Goal: Task Accomplishment & Management: Complete application form

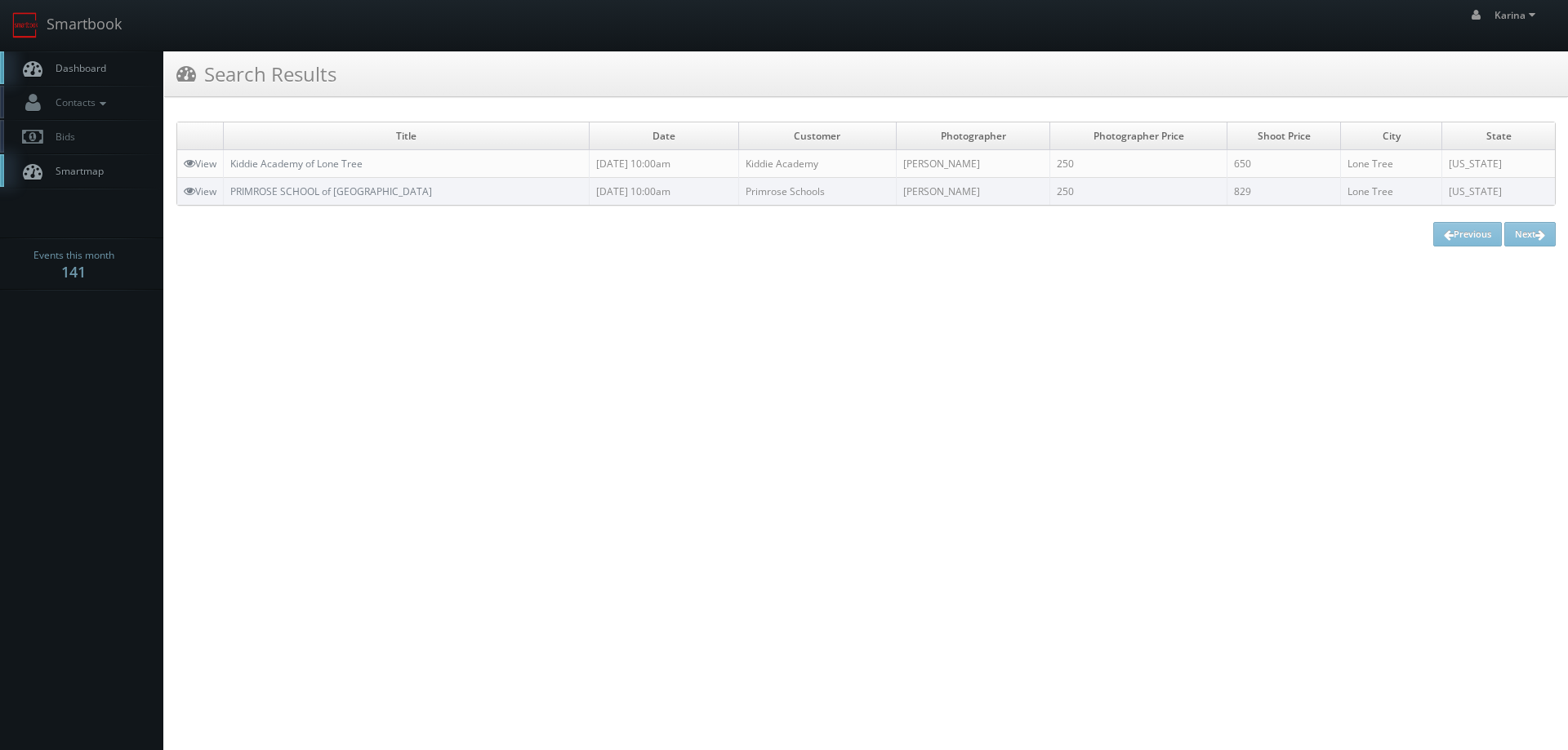
click at [97, 77] on link "Dashboard" at bounding box center [81, 68] width 163 height 33
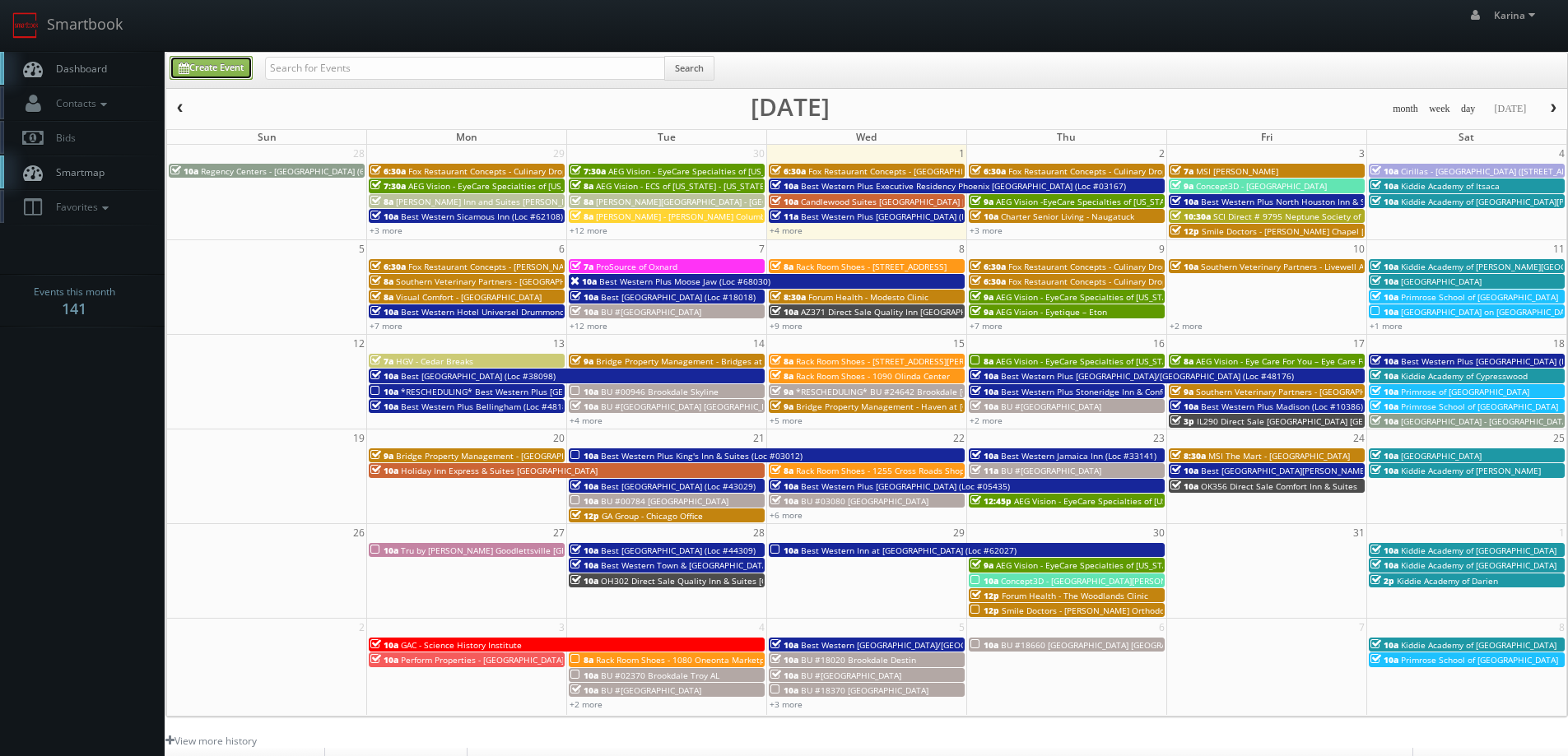
click at [213, 64] on link "Create Event" at bounding box center [210, 68] width 83 height 24
type input "10/01/2025"
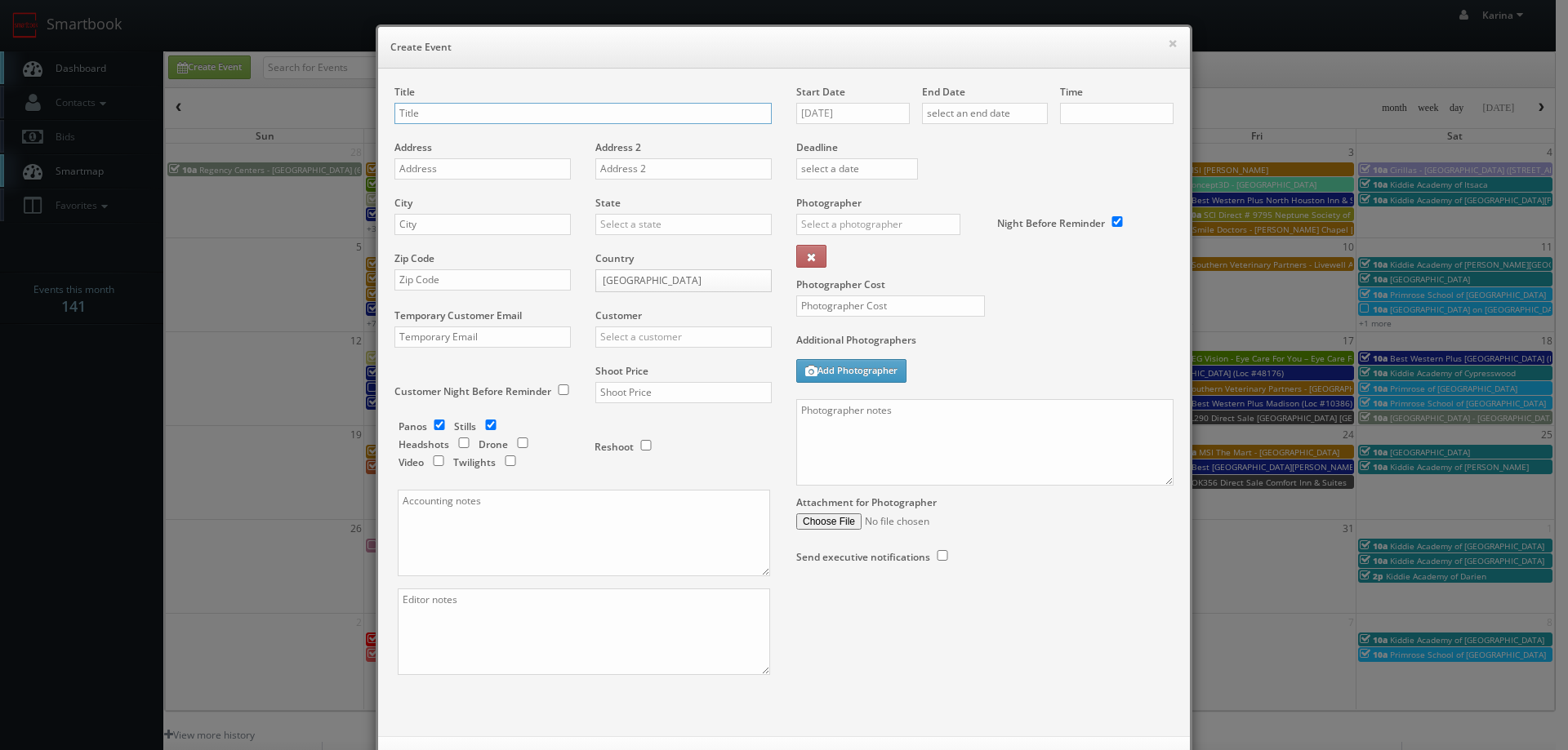
checkbox input "true"
type input "10:00am"
checkbox input "true"
type input "Primrose School of [GEOGRAPHIC_DATA]"
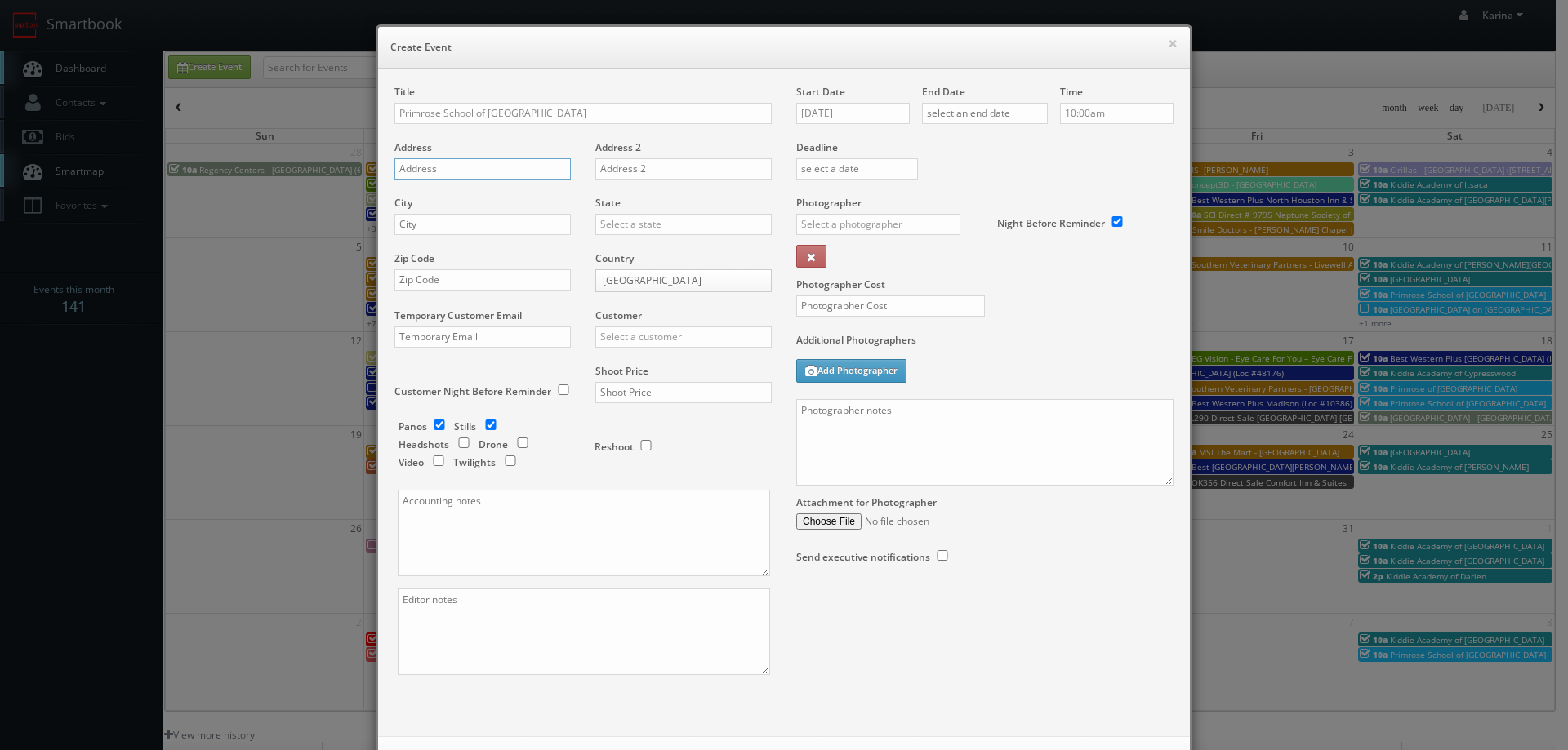
click at [453, 173] on input "text" at bounding box center [482, 169] width 176 height 22
paste input "13085 Summerfield Crossing BLVD"
type input "13085 Summerfield Crossing BLVD"
click at [417, 236] on div "City" at bounding box center [488, 224] width 189 height 56
click at [418, 232] on input "text" at bounding box center [482, 225] width 176 height 22
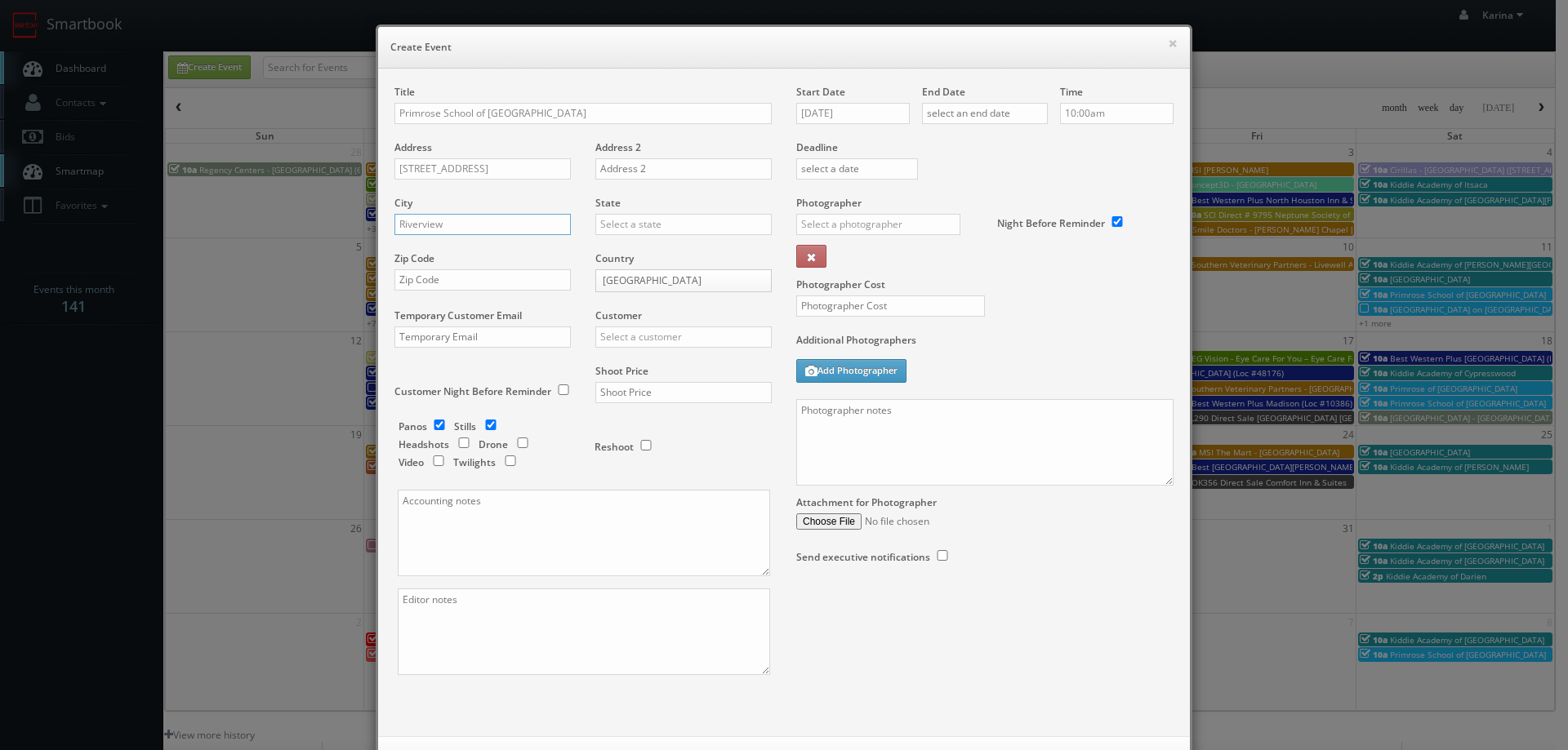
type input "Riverview"
type input "[US_STATE]"
click at [796, 245] on button at bounding box center [811, 255] width 30 height 23
click at [412, 270] on input "text" at bounding box center [482, 281] width 176 height 22
type input "33579"
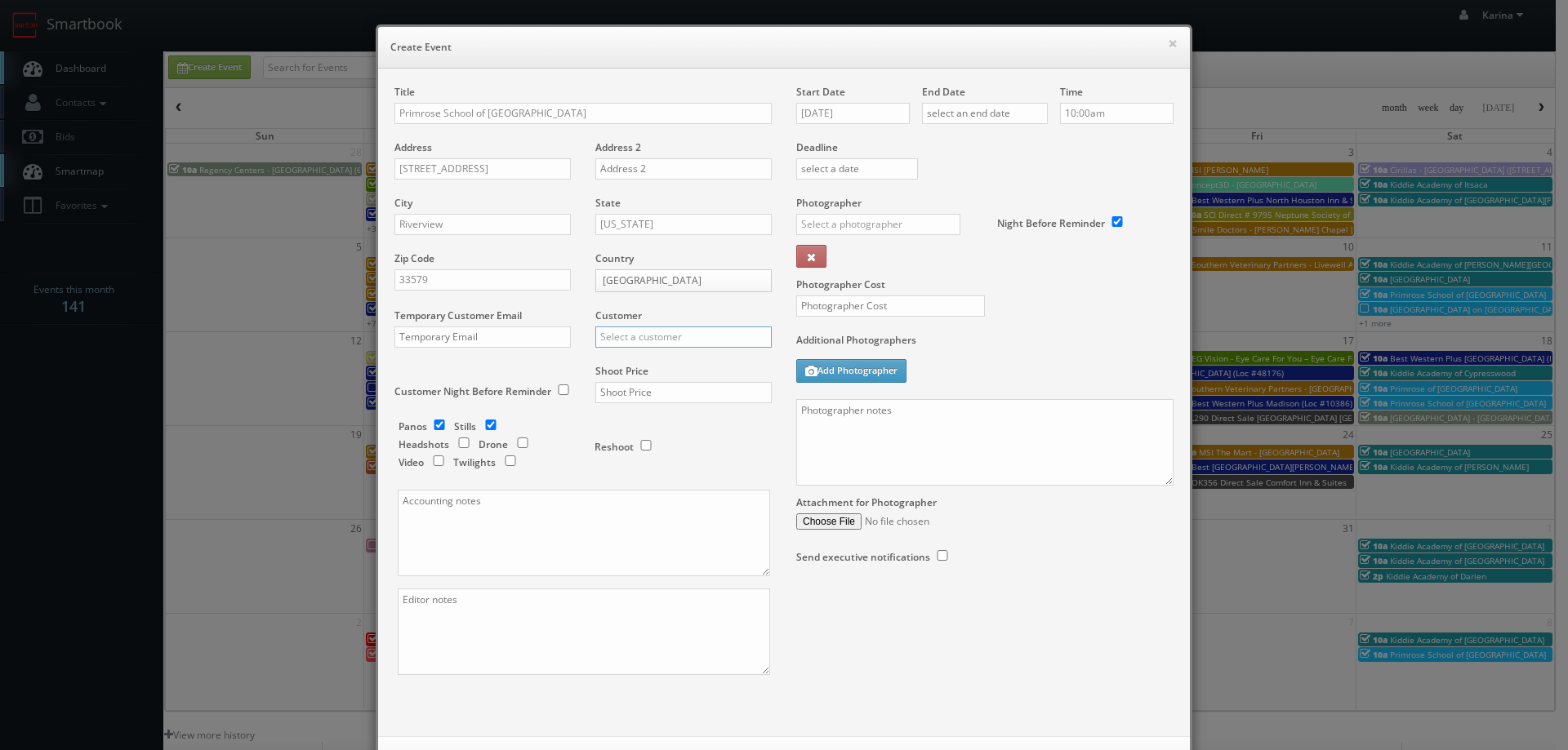
click at [631, 341] on input "text" at bounding box center [682, 338] width 176 height 22
click at [655, 370] on div "Primrose Schools" at bounding box center [683, 364] width 175 height 27
type input "Primrose Schools"
click at [645, 390] on input "text" at bounding box center [682, 393] width 176 height 22
type input "1,100"
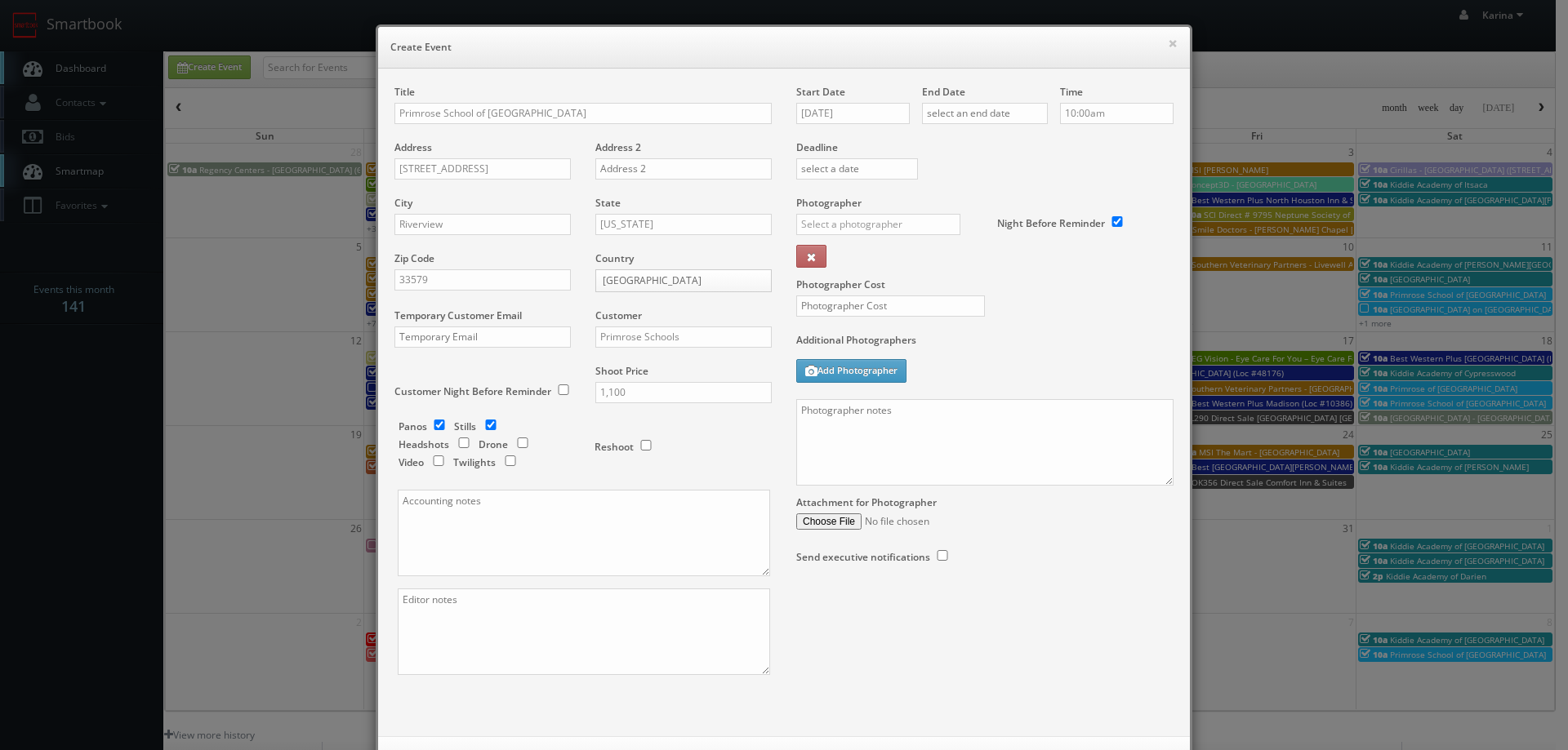
click at [720, 443] on div "Reshoot" at bounding box center [676, 439] width 163 height 39
click at [849, 116] on input "10/01/2025" at bounding box center [853, 114] width 114 height 22
drag, startPoint x: 950, startPoint y: 264, endPoint x: 957, endPoint y: 238, distance: 26.9
click at [949, 264] on td "25" at bounding box center [947, 262] width 22 height 23
type input "10/25/2025"
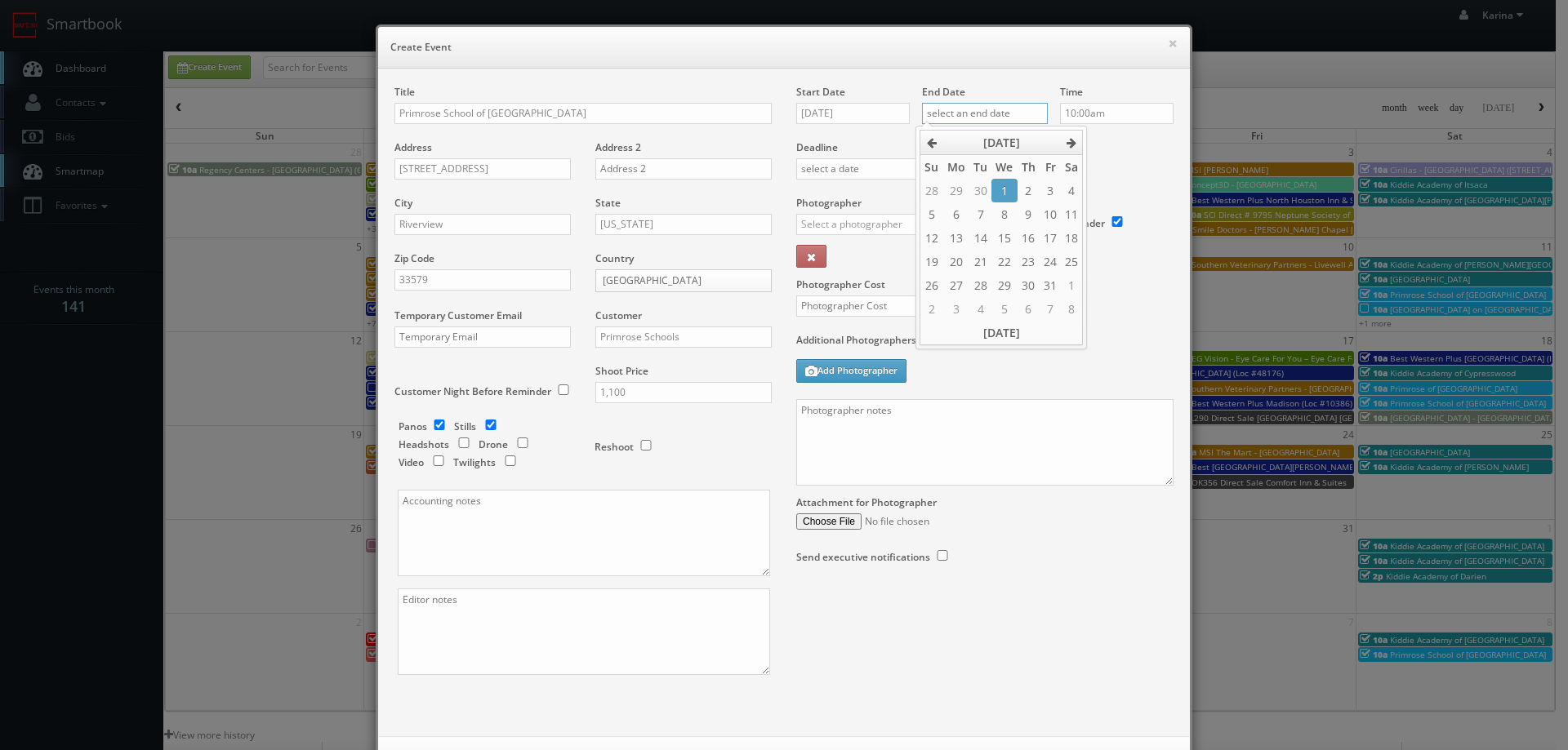
click at [963, 112] on input "text" at bounding box center [984, 114] width 125 height 22
click at [1073, 257] on td "25" at bounding box center [1072, 262] width 22 height 23
type input "10/25/2025"
click at [1126, 151] on label "Deadline" at bounding box center [984, 147] width 402 height 14
click at [868, 234] on input "text" at bounding box center [878, 225] width 164 height 22
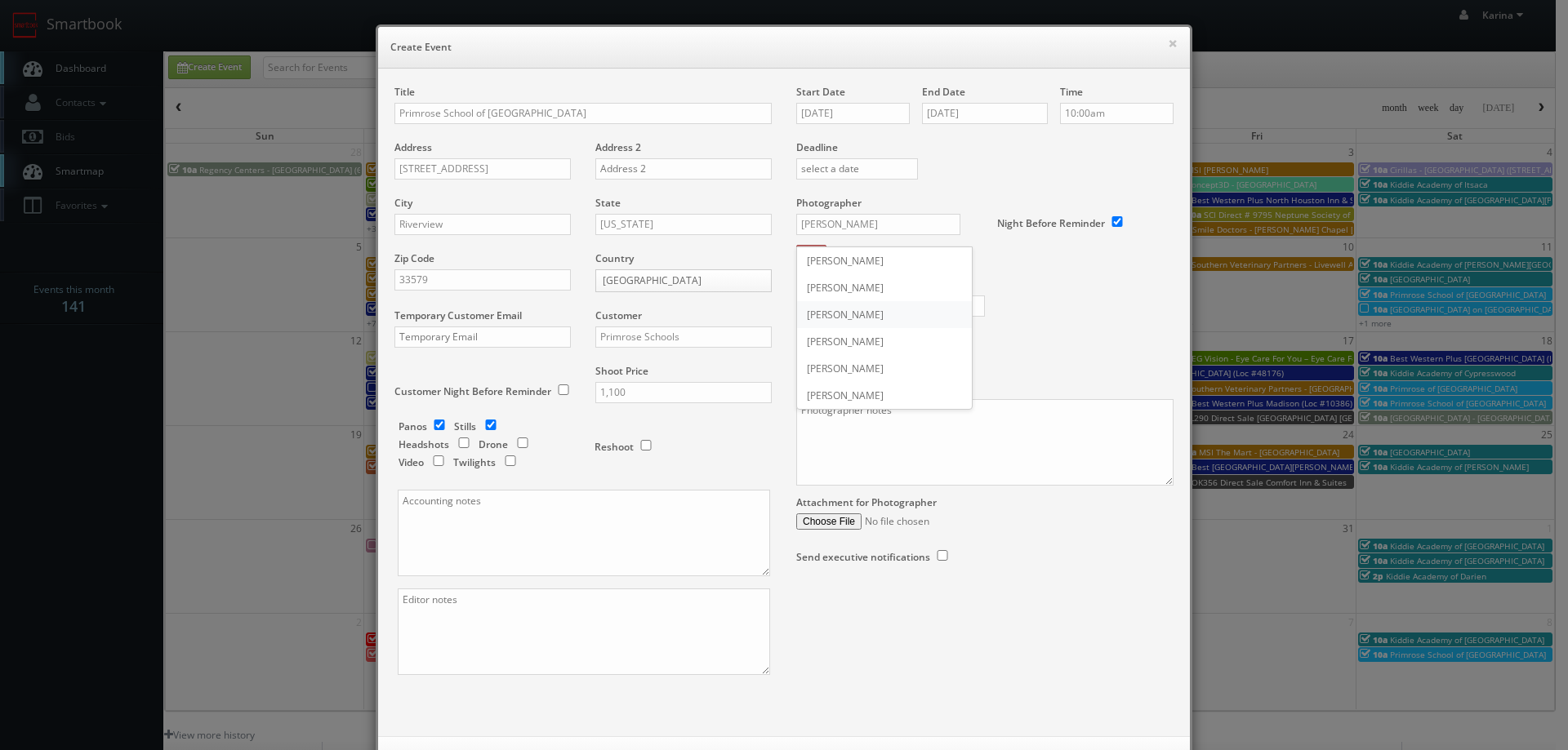
click at [856, 316] on div "Mikey Shafer" at bounding box center [885, 315] width 175 height 27
type input "Mikey Shafer"
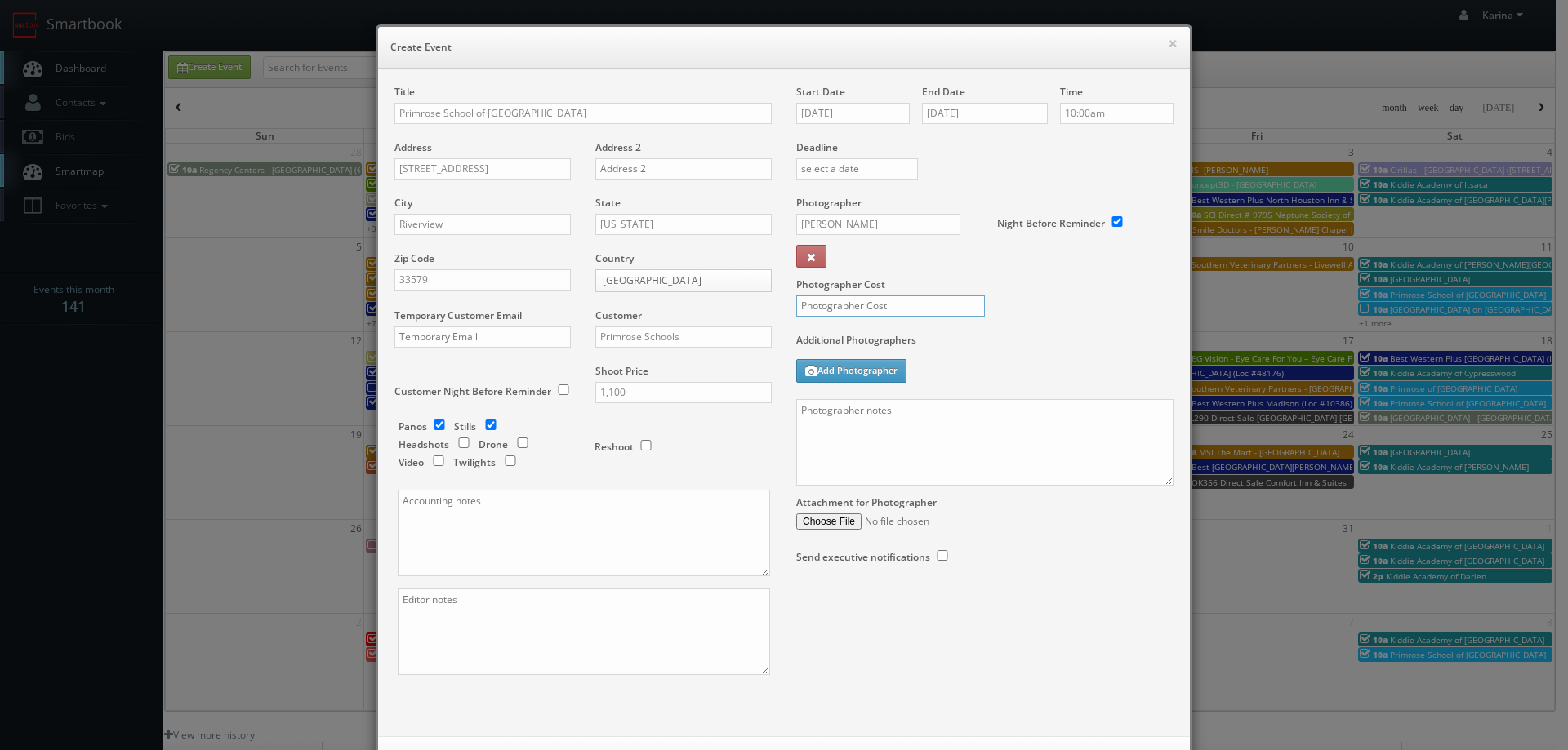
click at [837, 300] on input "text" at bounding box center [890, 306] width 189 height 22
type input "375"
click at [933, 433] on textarea at bounding box center [985, 442] width 377 height 87
paste textarea "We need to deliver 10 stills and a virtual tour. For stills: We need to deliver…"
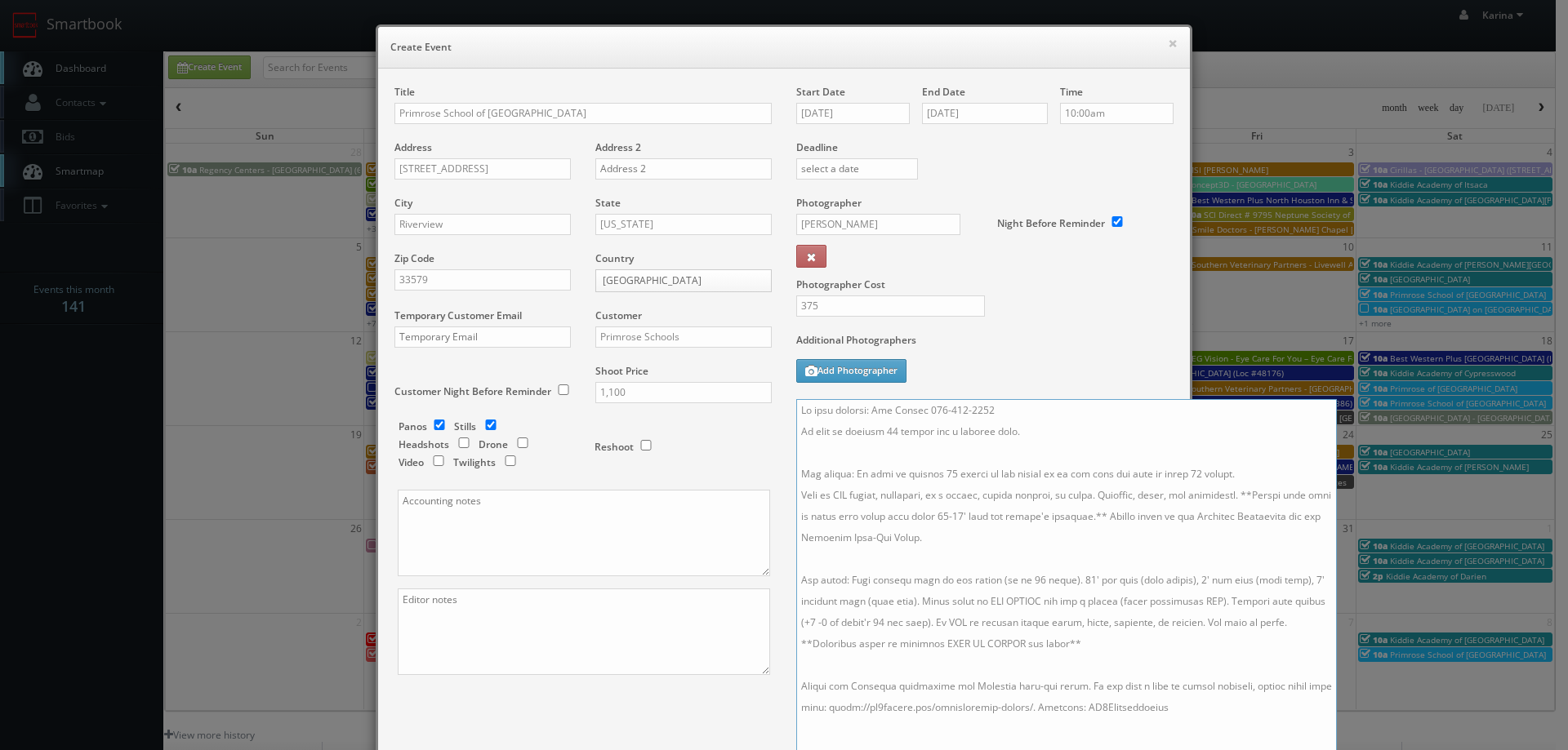
drag, startPoint x: 1164, startPoint y: 481, endPoint x: 1368, endPoint y: 782, distance: 363.6
click at [1368, 749] on html "Smartbook Toggle Side Navigation Toggle Top Navigation Karina Karina Profile Lo…" at bounding box center [784, 523] width 1568 height 1048
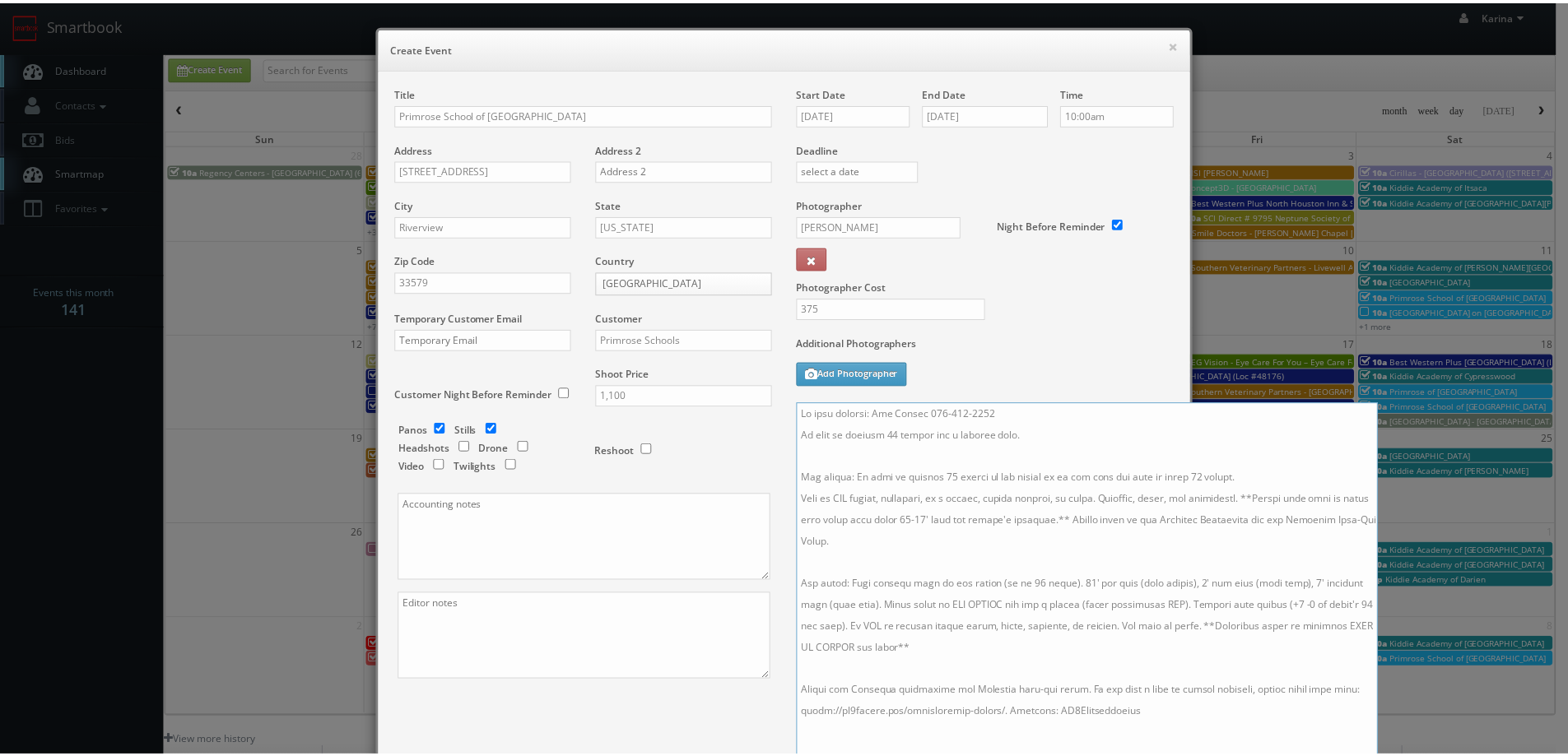
scroll to position [266, 0]
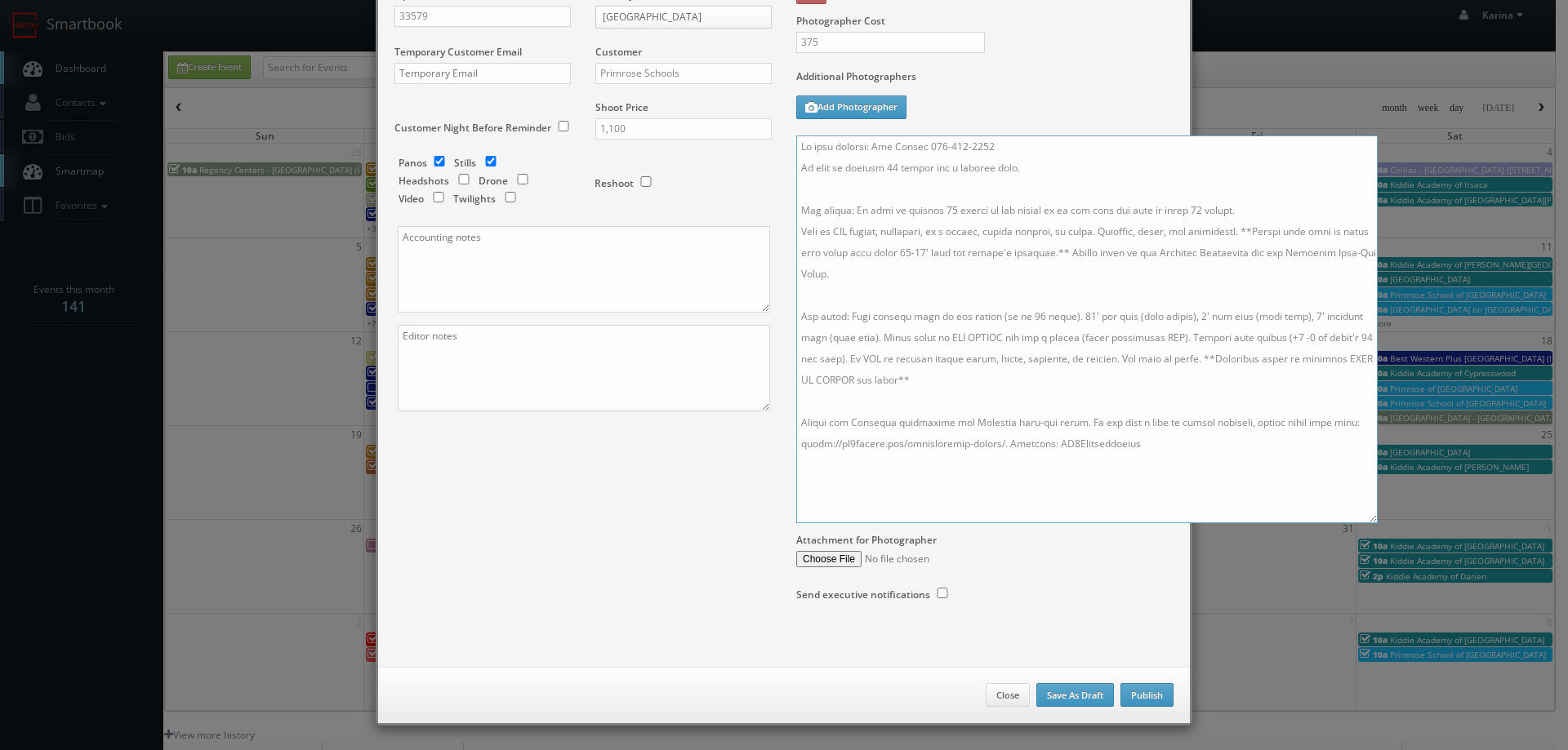
type textarea "On site contact: Deb Temple 203-470-9771 We need to deliver 10 stills and a vir…"
click at [1152, 694] on button "Publish" at bounding box center [1146, 695] width 53 height 24
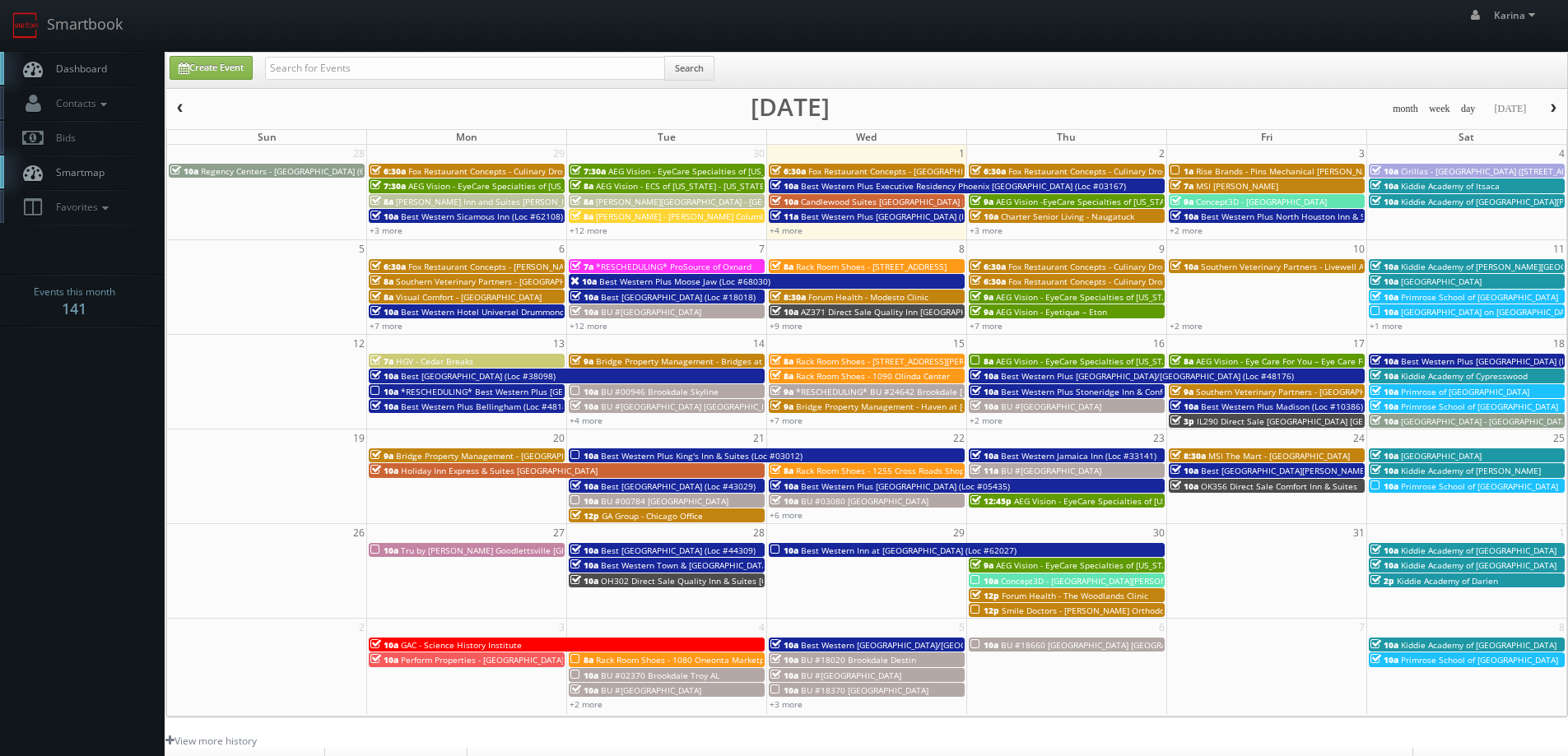
click at [90, 70] on span "Dashboard" at bounding box center [76, 68] width 59 height 14
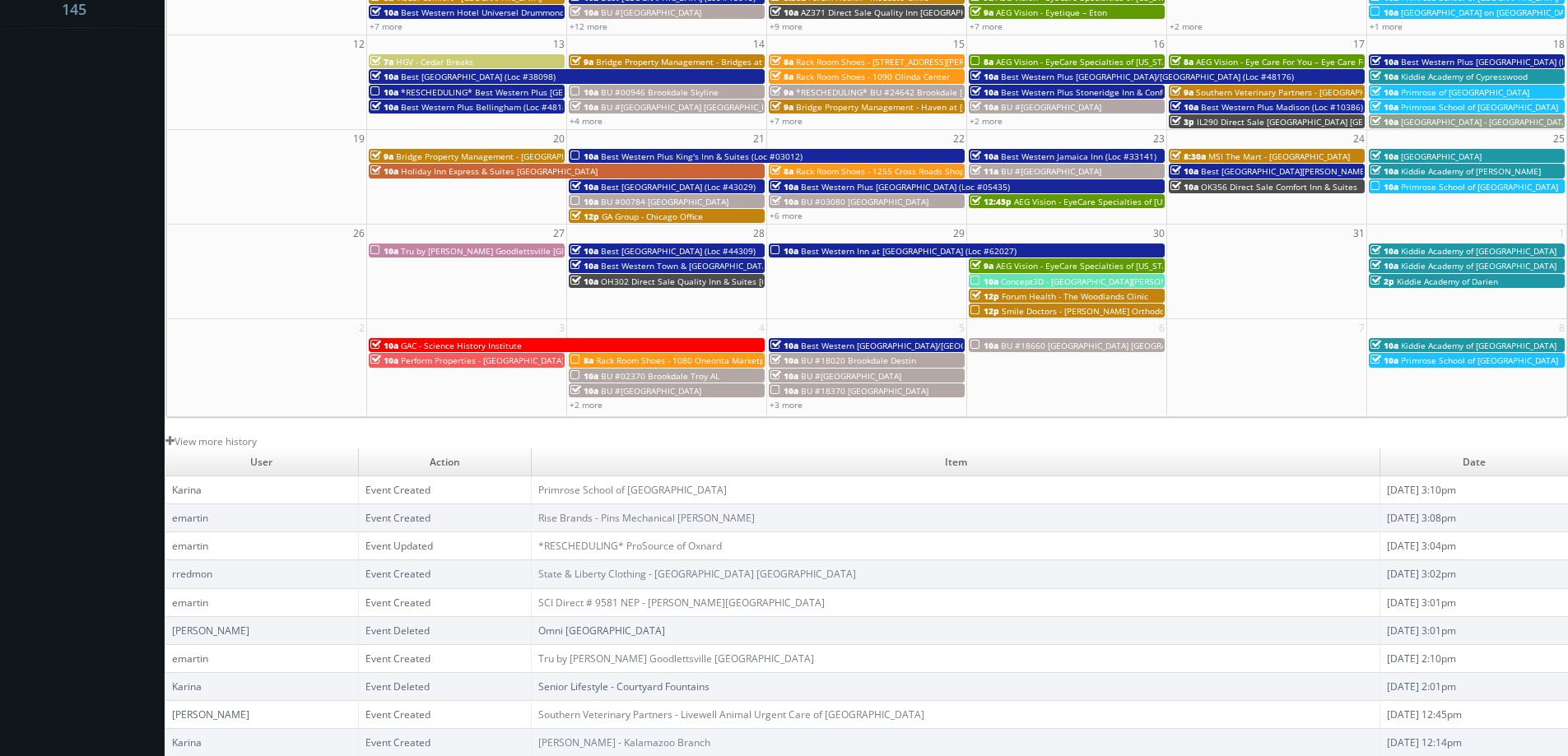
scroll to position [53, 0]
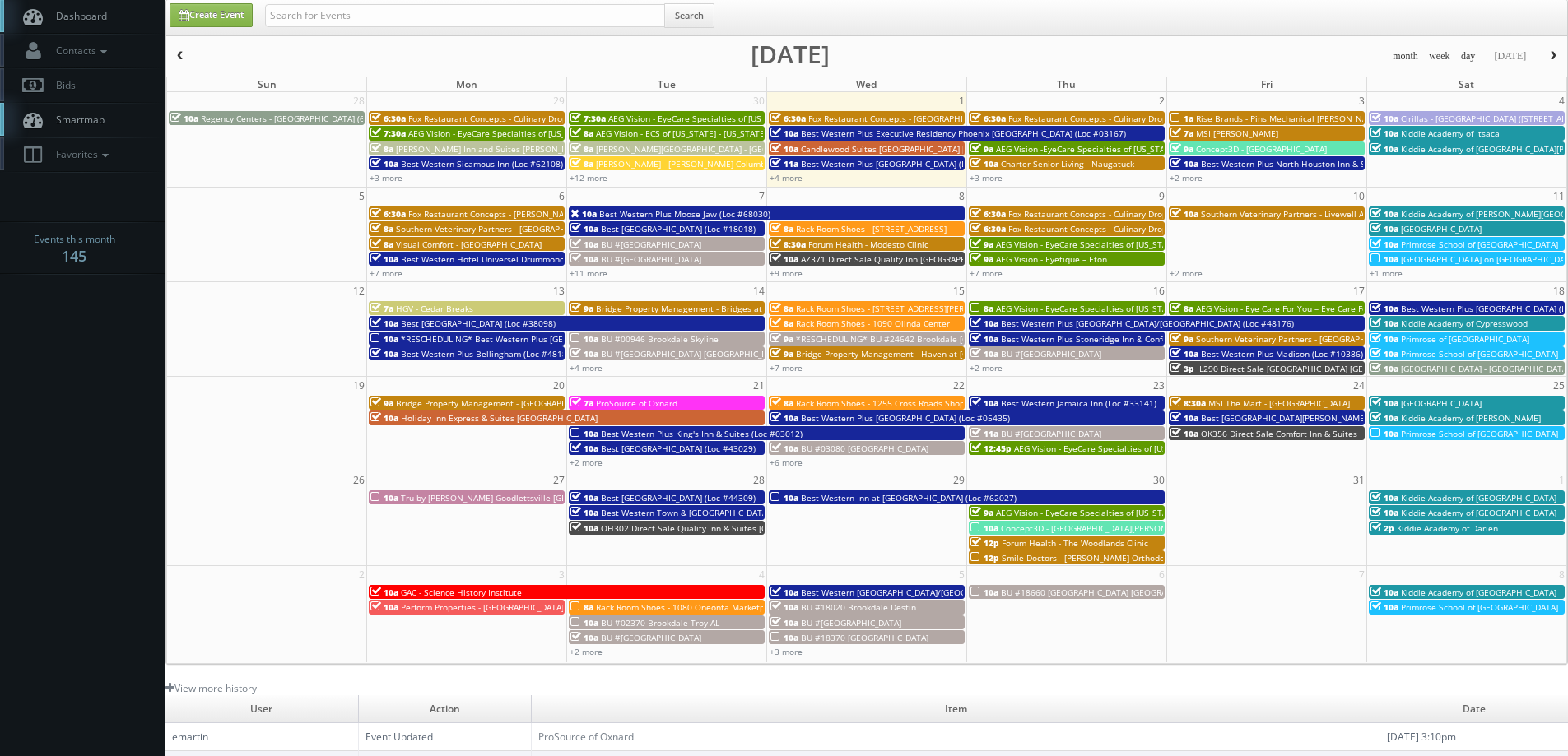
scroll to position [299, 0]
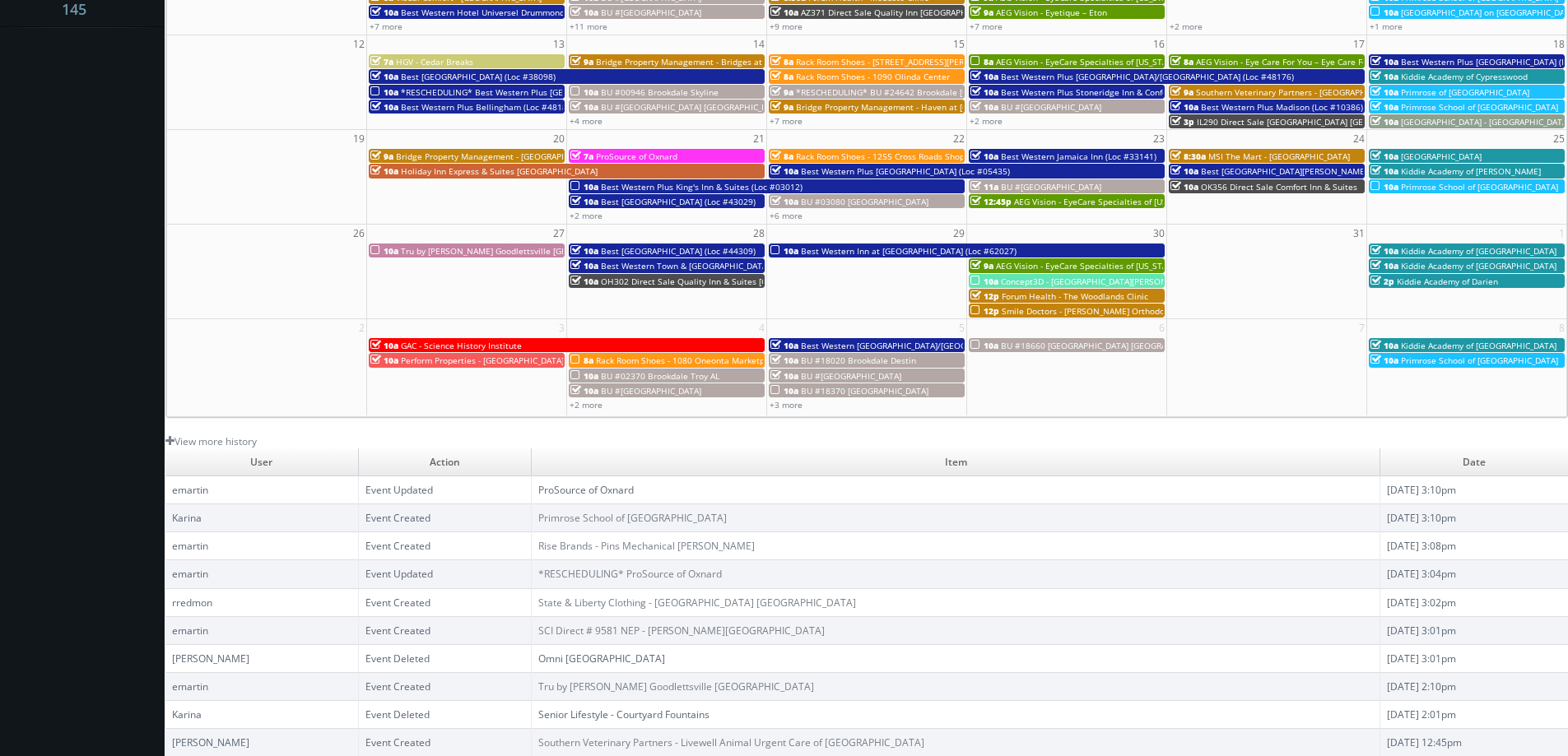
click at [592, 490] on link "ProSource of Oxnard" at bounding box center [586, 489] width 96 height 14
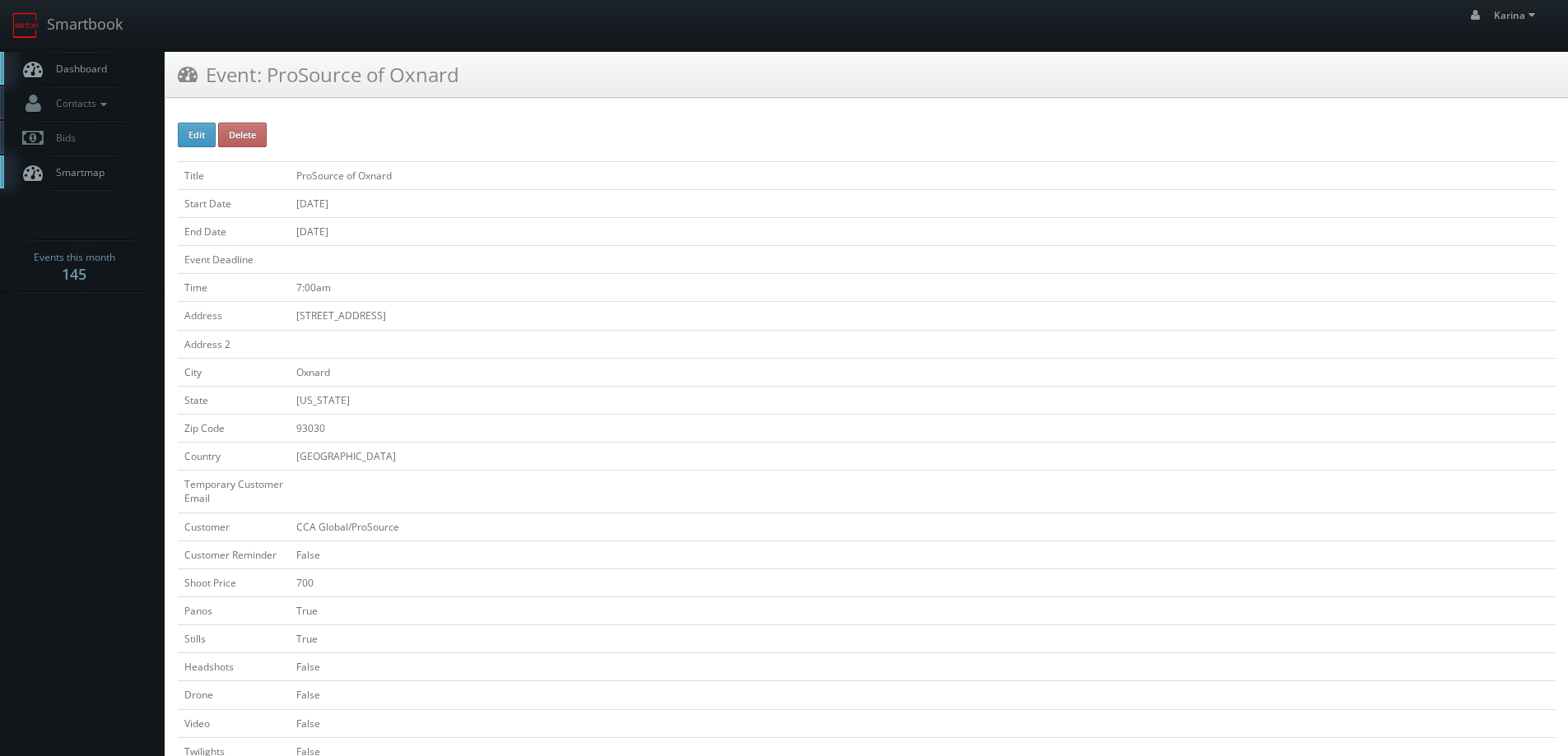
click at [91, 65] on span "Dashboard" at bounding box center [76, 68] width 59 height 14
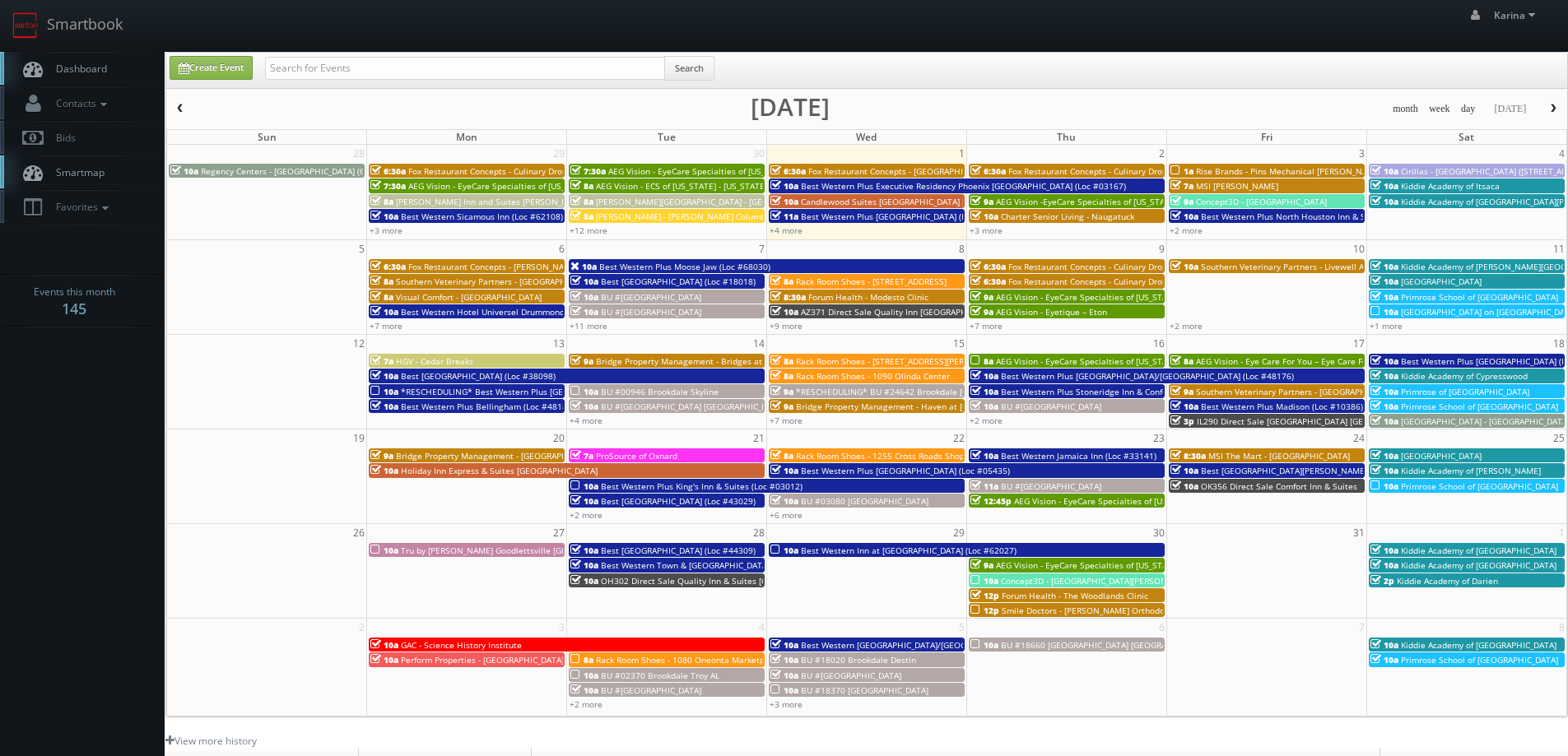
scroll to position [299, 0]
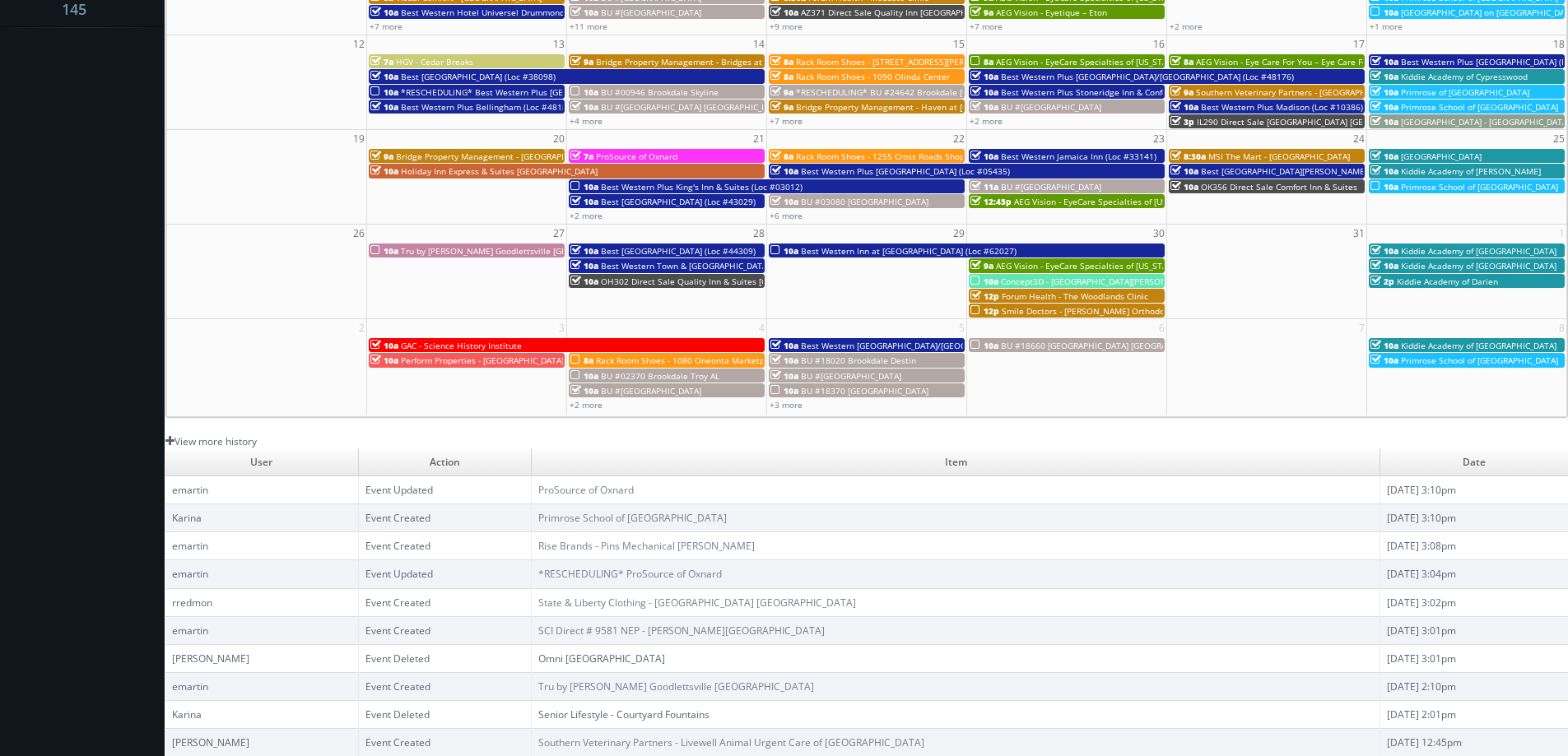
click at [220, 442] on link "View more history" at bounding box center [211, 441] width 91 height 14
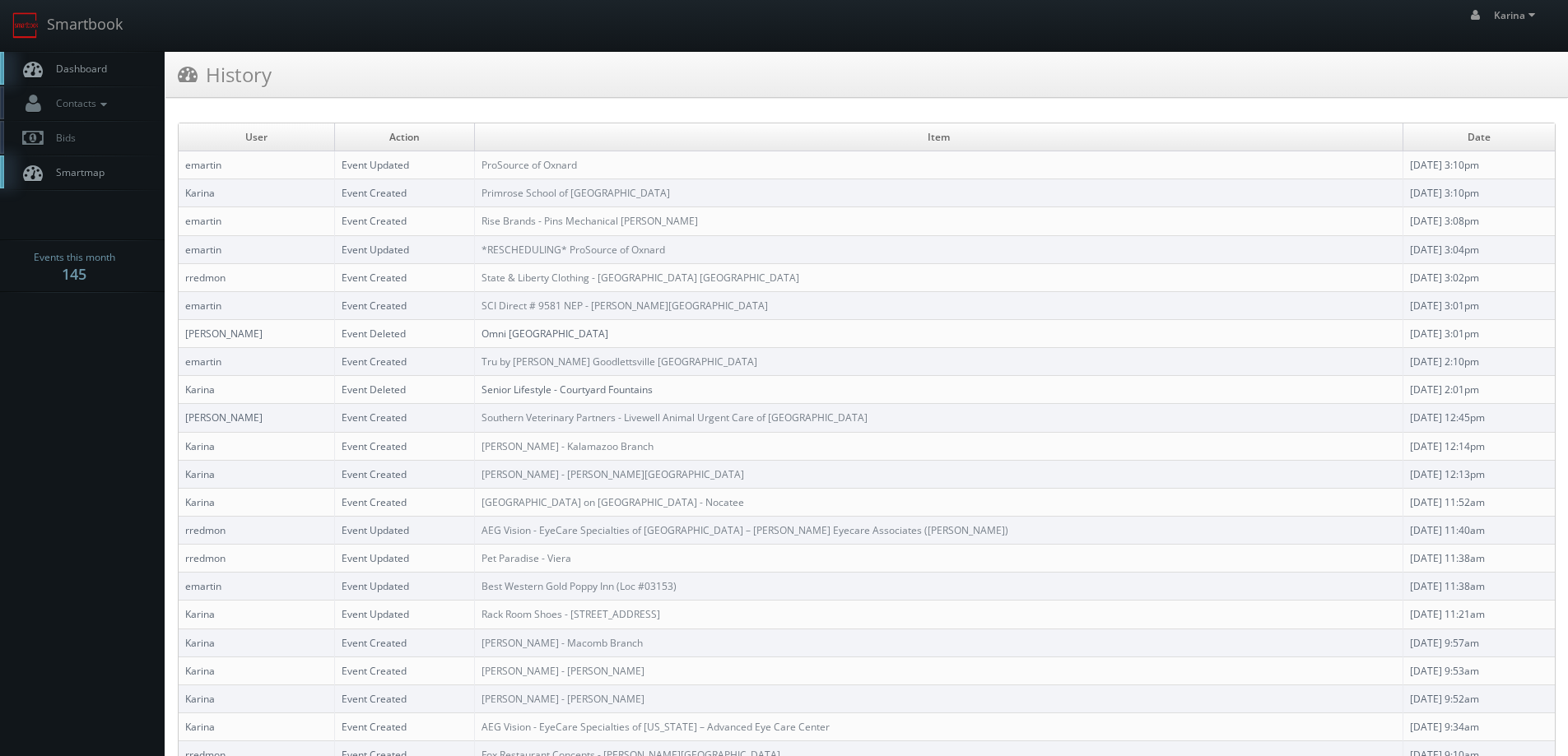
click at [99, 60] on link "Dashboard" at bounding box center [82, 68] width 165 height 34
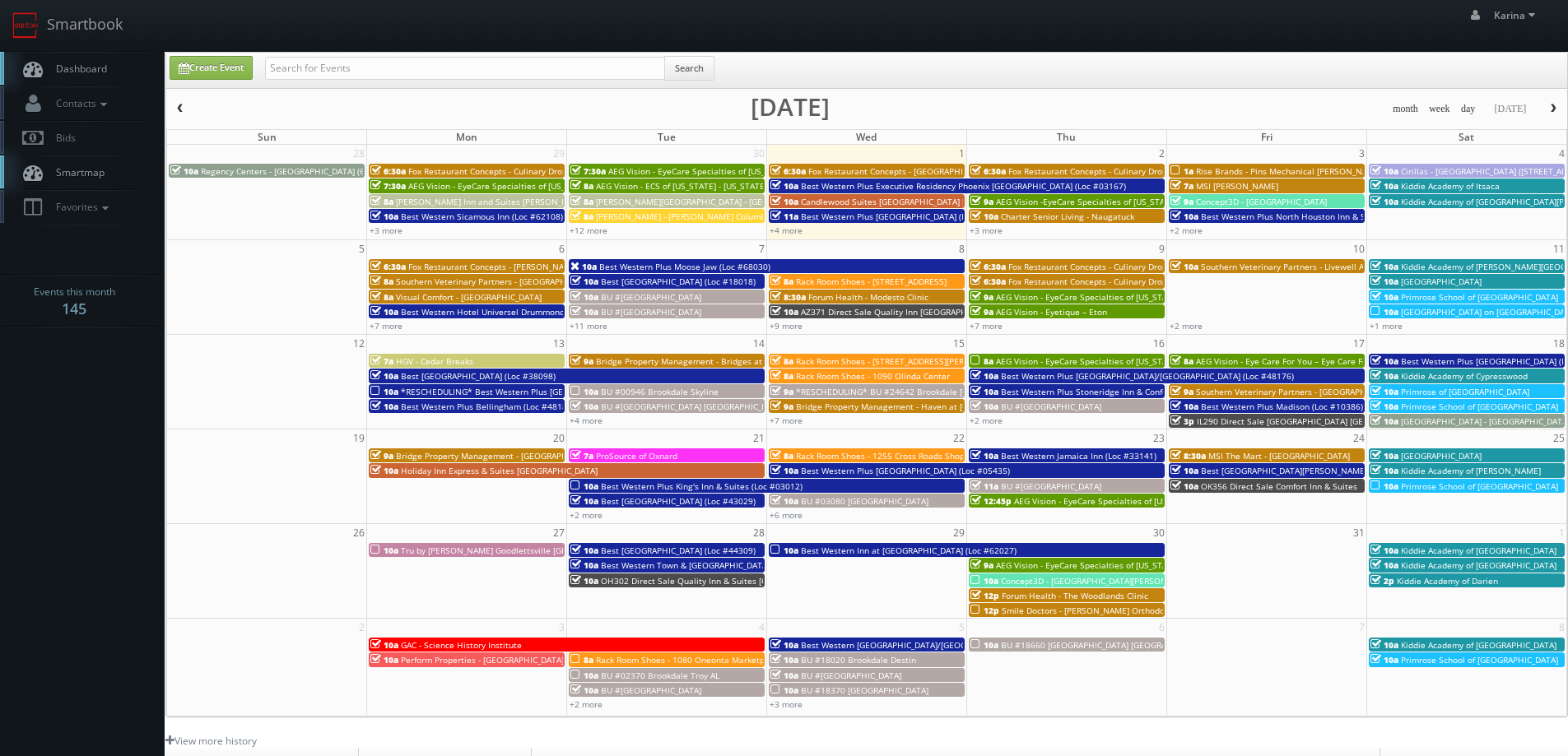
click at [117, 73] on link "Dashboard" at bounding box center [82, 68] width 165 height 34
click at [90, 67] on span "Dashboard" at bounding box center [76, 68] width 59 height 14
click at [101, 76] on link "Dashboard" at bounding box center [82, 68] width 165 height 34
click at [86, 65] on span "Dashboard" at bounding box center [76, 68] width 59 height 14
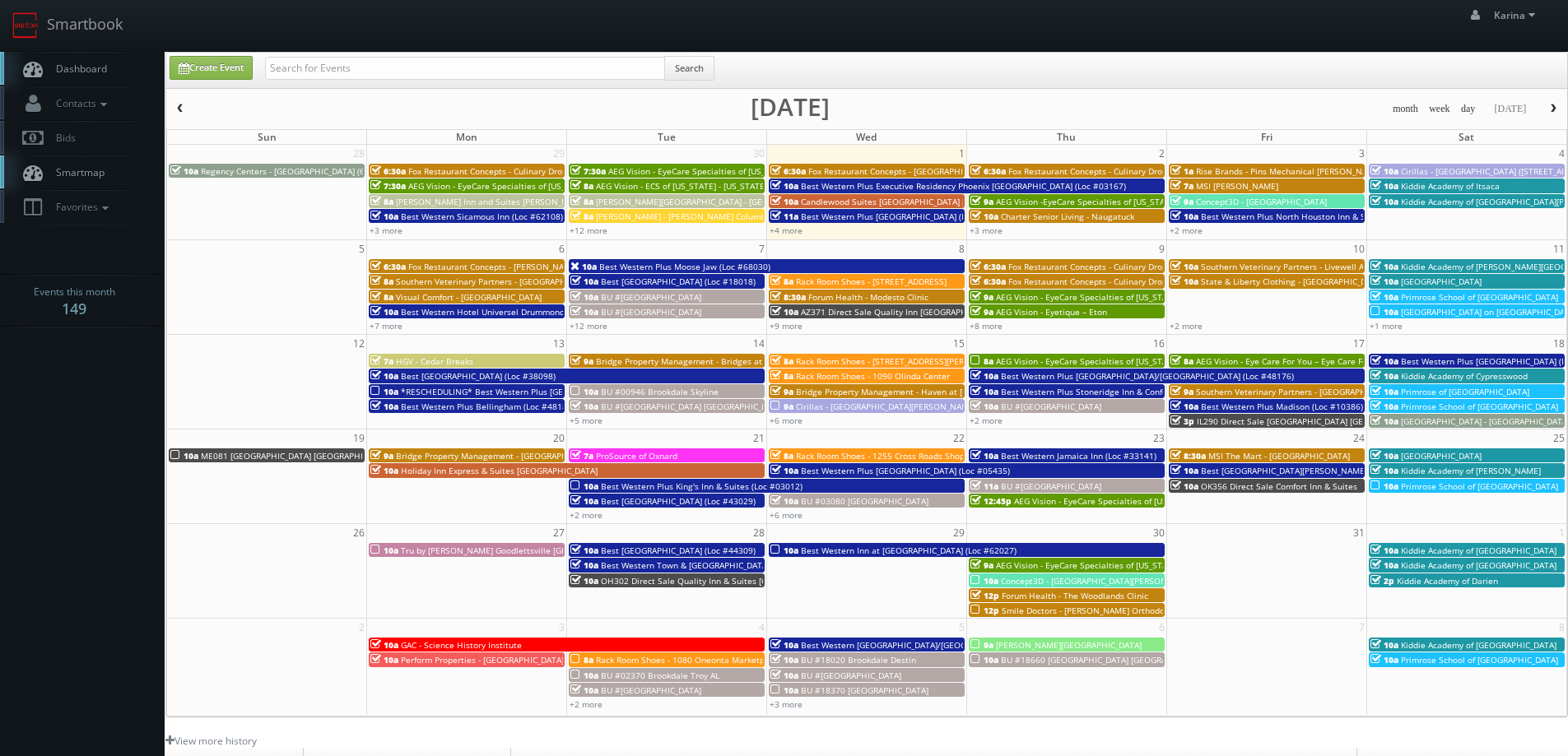
click at [101, 81] on link "Dashboard" at bounding box center [82, 68] width 165 height 34
click at [86, 65] on span "Dashboard" at bounding box center [76, 68] width 59 height 14
click at [1060, 610] on span "Smile Doctors - [PERSON_NAME] Orthodontic Portage - [GEOGRAPHIC_DATA]" at bounding box center [1151, 610] width 299 height 12
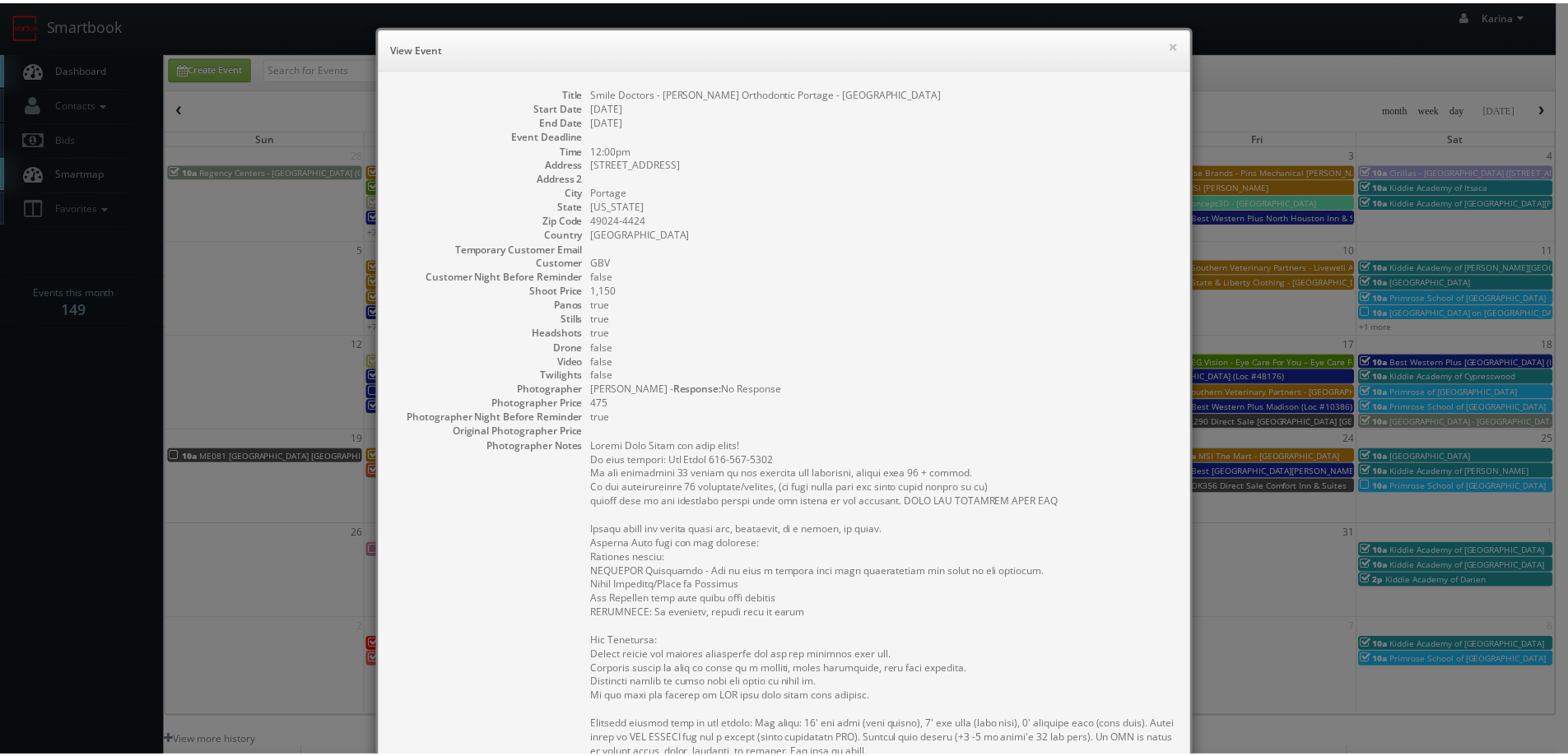
scroll to position [329, 0]
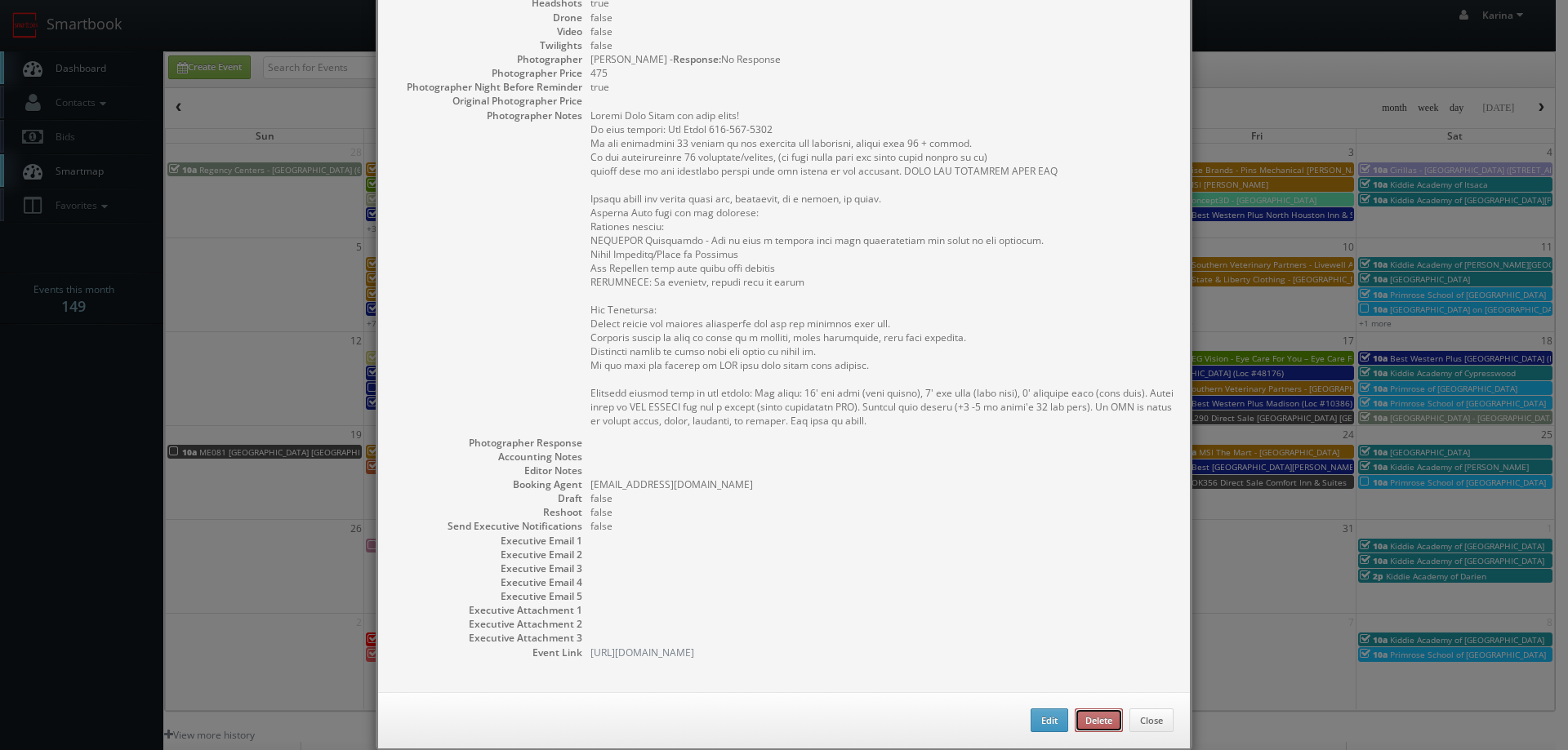
click at [1080, 719] on button "Delete" at bounding box center [1098, 720] width 48 height 24
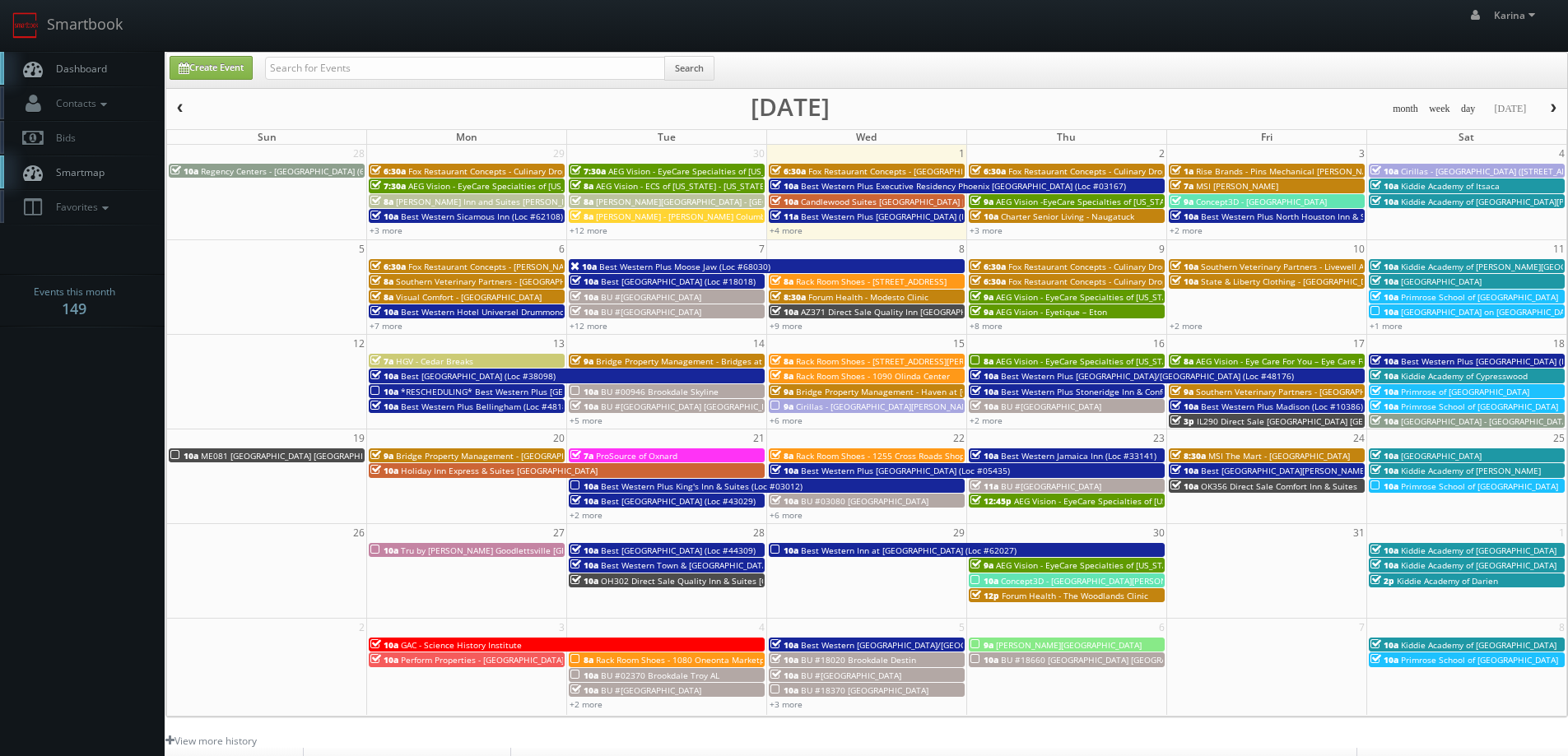
click at [92, 58] on link "Dashboard" at bounding box center [82, 68] width 165 height 34
click at [102, 64] on span "Dashboard" at bounding box center [76, 68] width 59 height 14
click at [84, 56] on link "Dashboard" at bounding box center [82, 68] width 165 height 34
